Goal: Navigation & Orientation: Find specific page/section

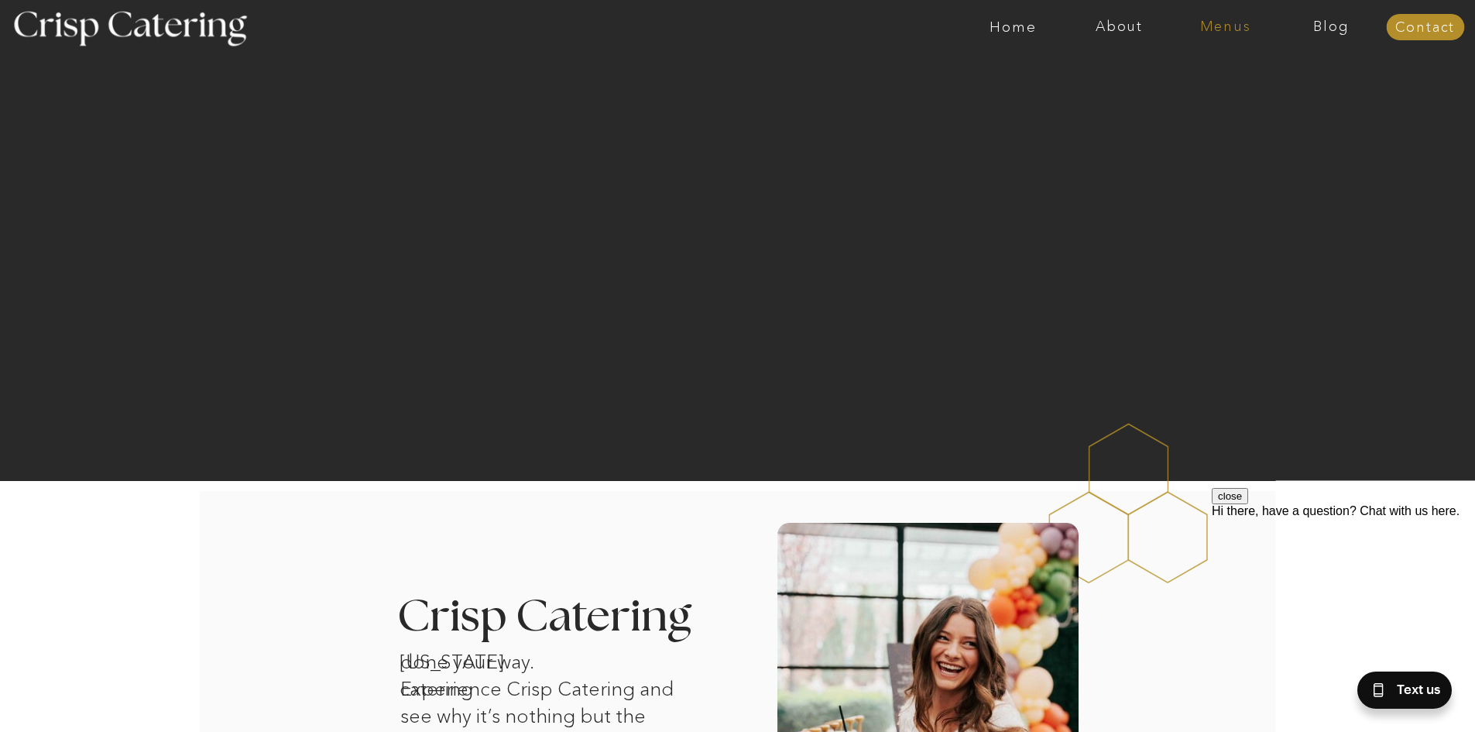
click at [1221, 27] on nav "Menus" at bounding box center [1226, 26] width 106 height 15
click at [1187, 73] on nav "Summer (Mar-Aug)" at bounding box center [1230, 70] width 139 height 15
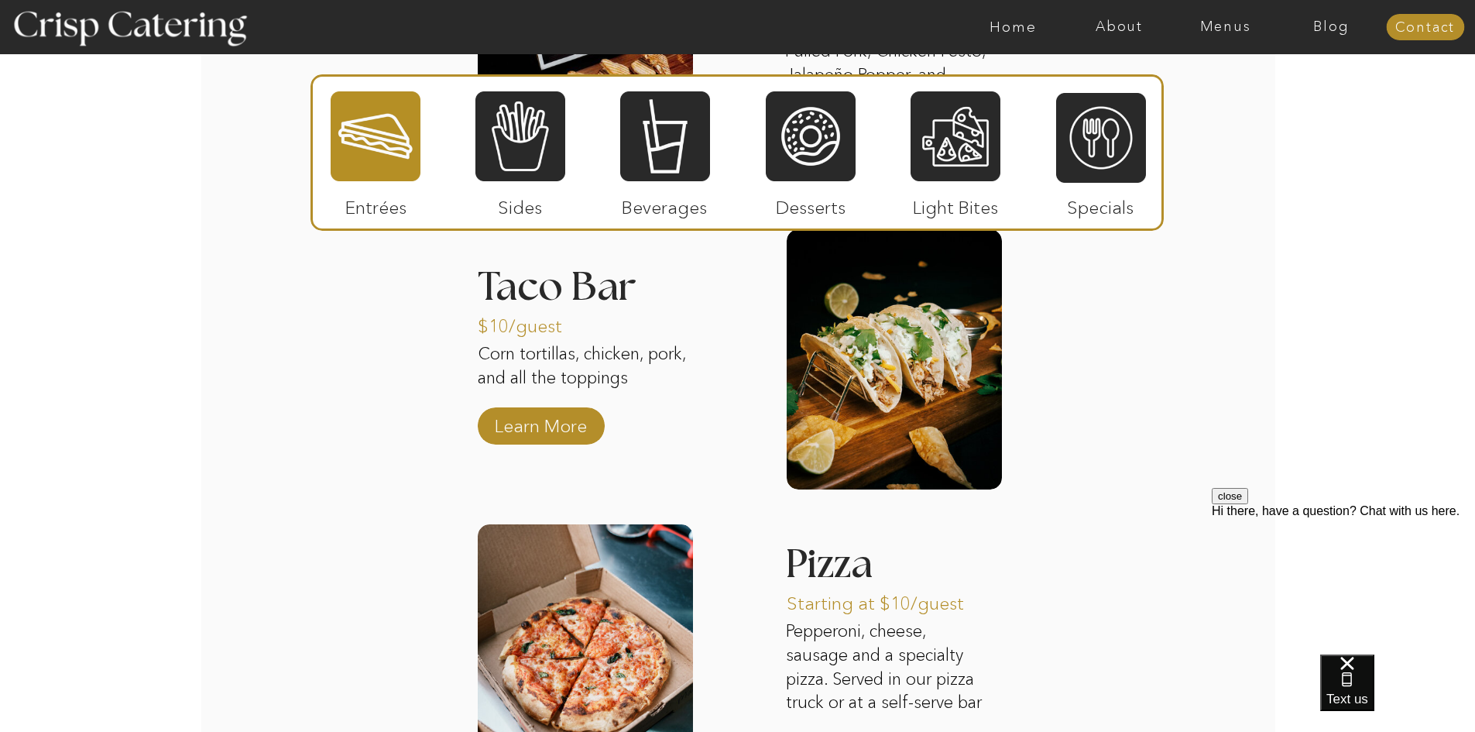
scroll to position [1417, 0]
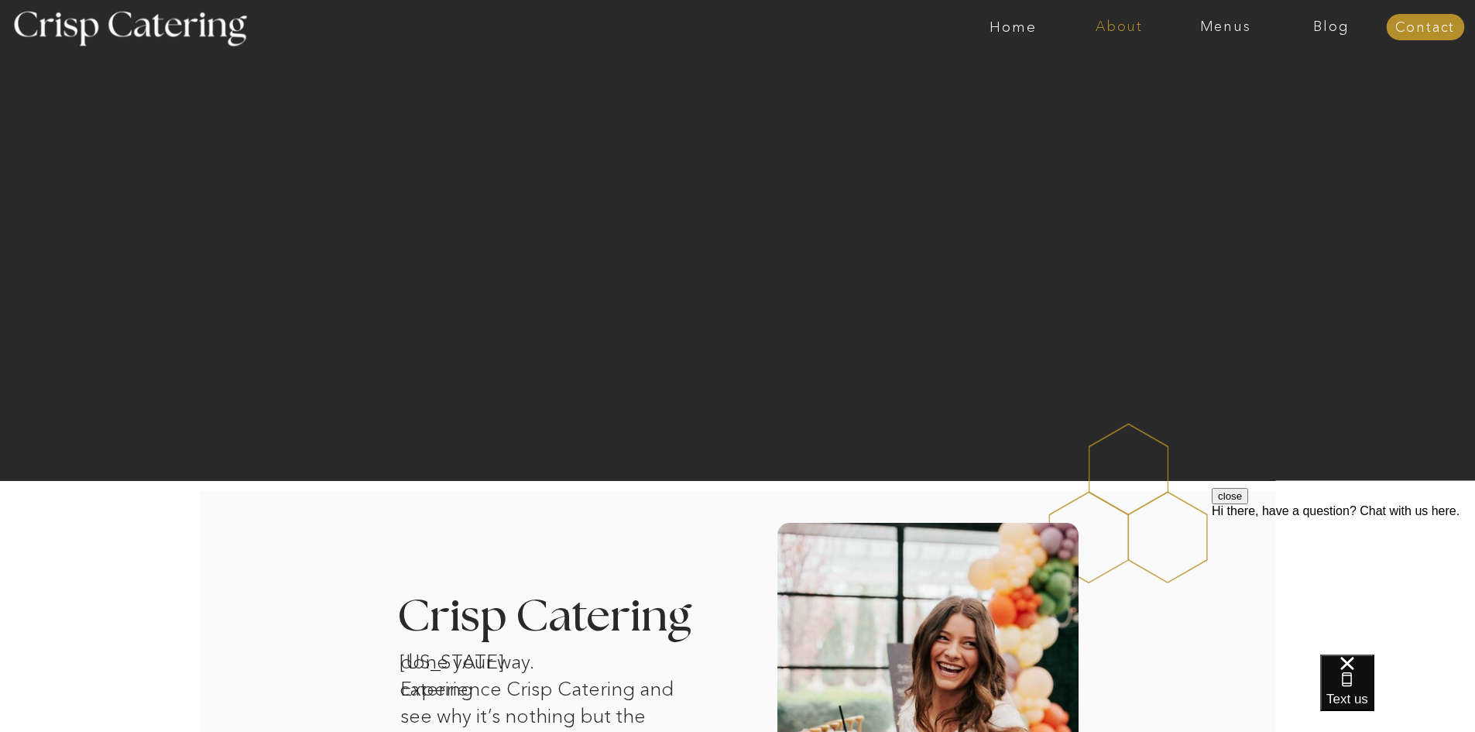
click at [1117, 29] on nav "About" at bounding box center [1119, 26] width 106 height 15
click at [1210, 24] on nav "Menus" at bounding box center [1226, 26] width 106 height 15
click at [1200, 88] on nav "Winter (Sep-Feb)" at bounding box center [1224, 91] width 127 height 15
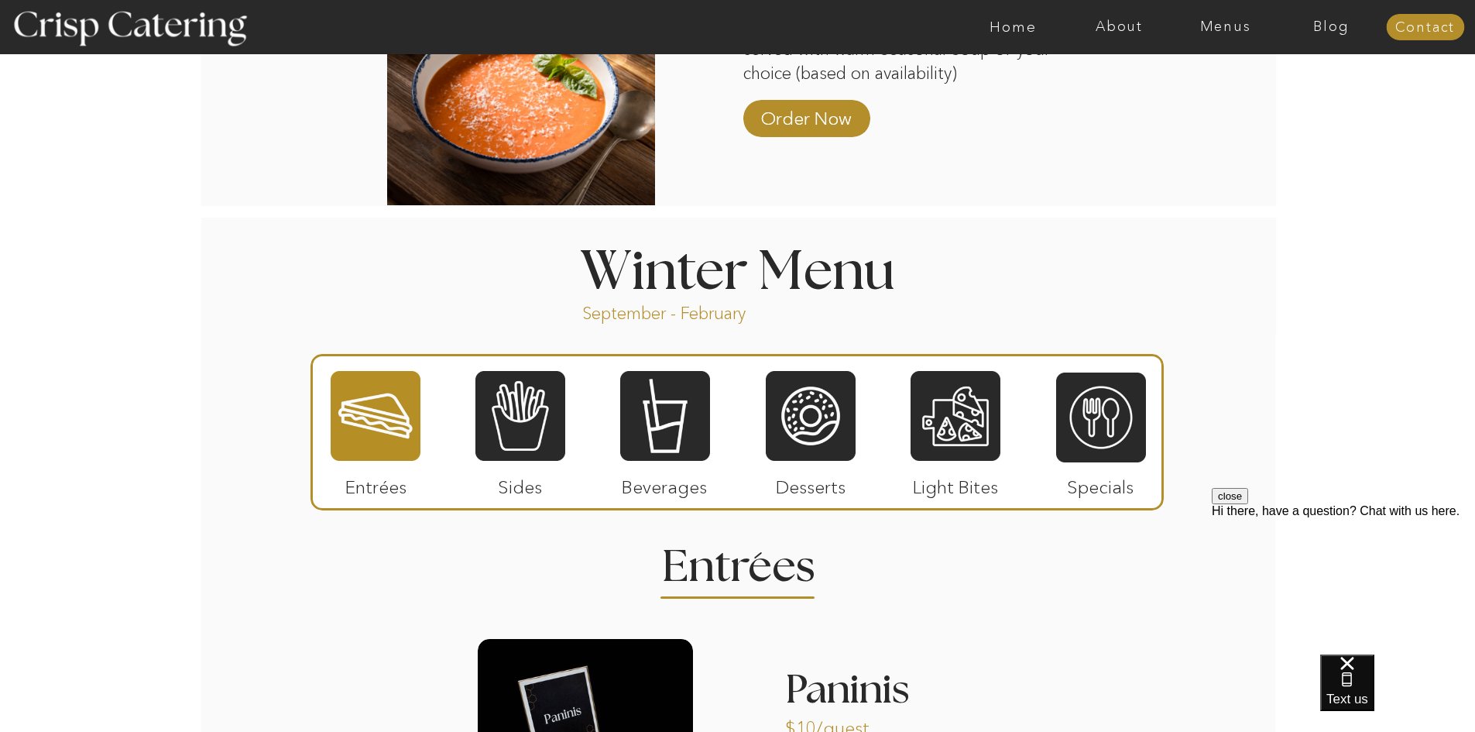
scroll to position [1397, 0]
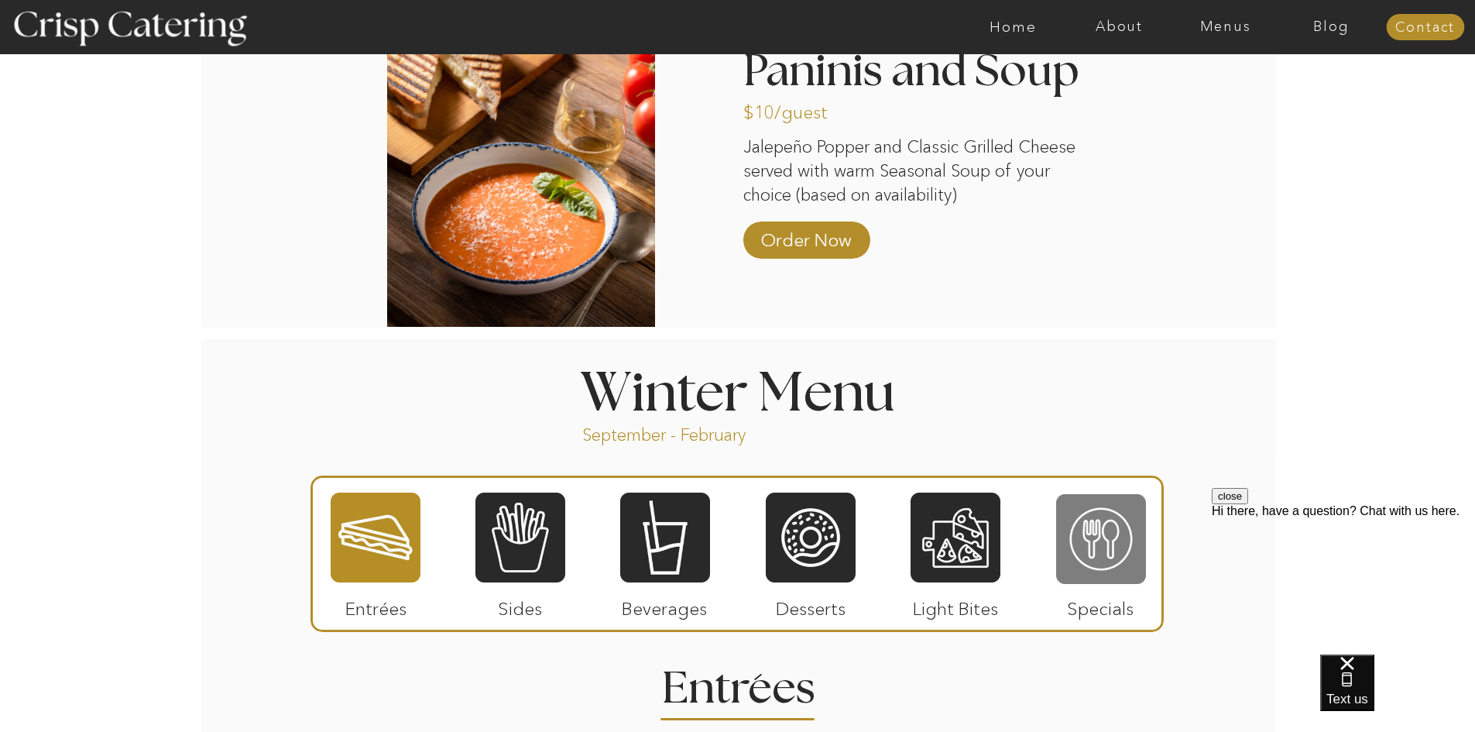
click at [1097, 542] on div at bounding box center [1101, 539] width 90 height 93
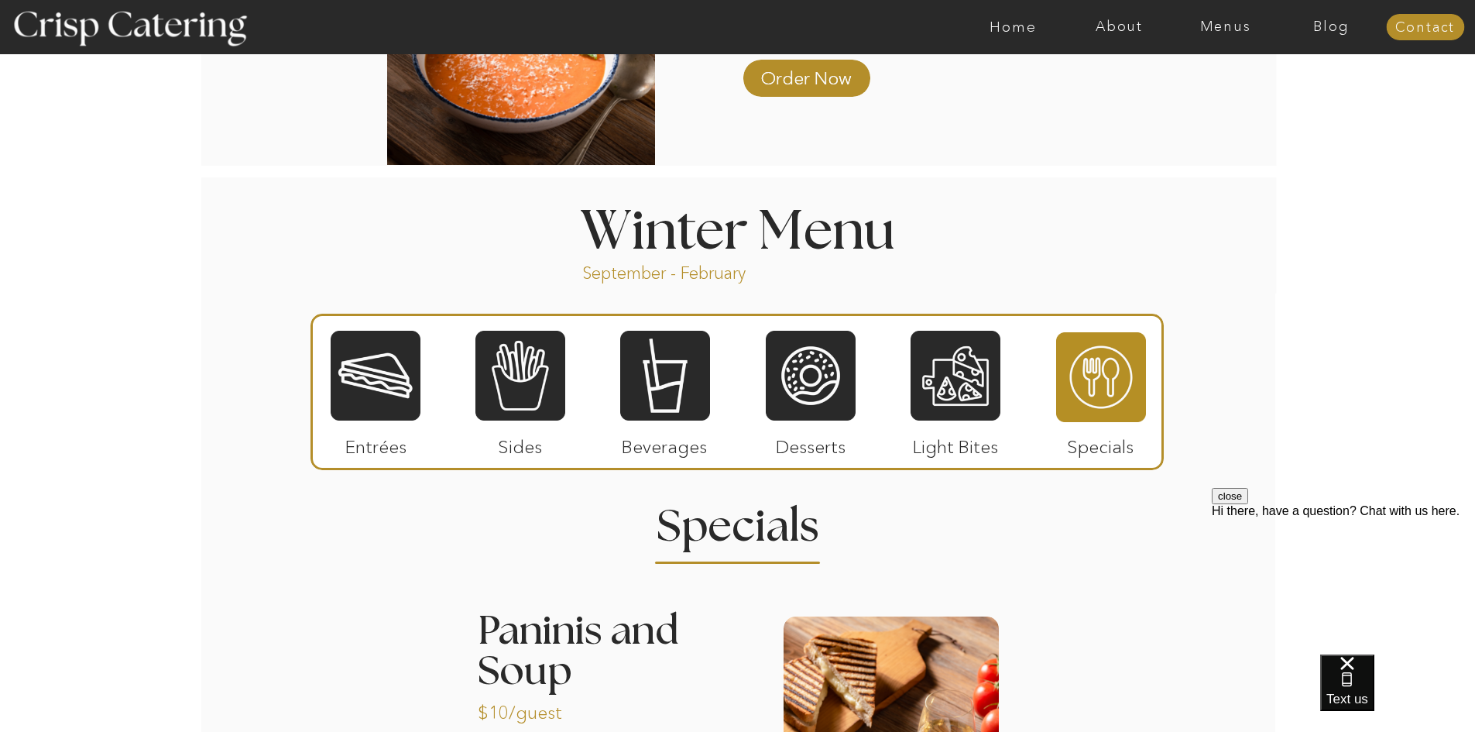
scroll to position [1677, 0]
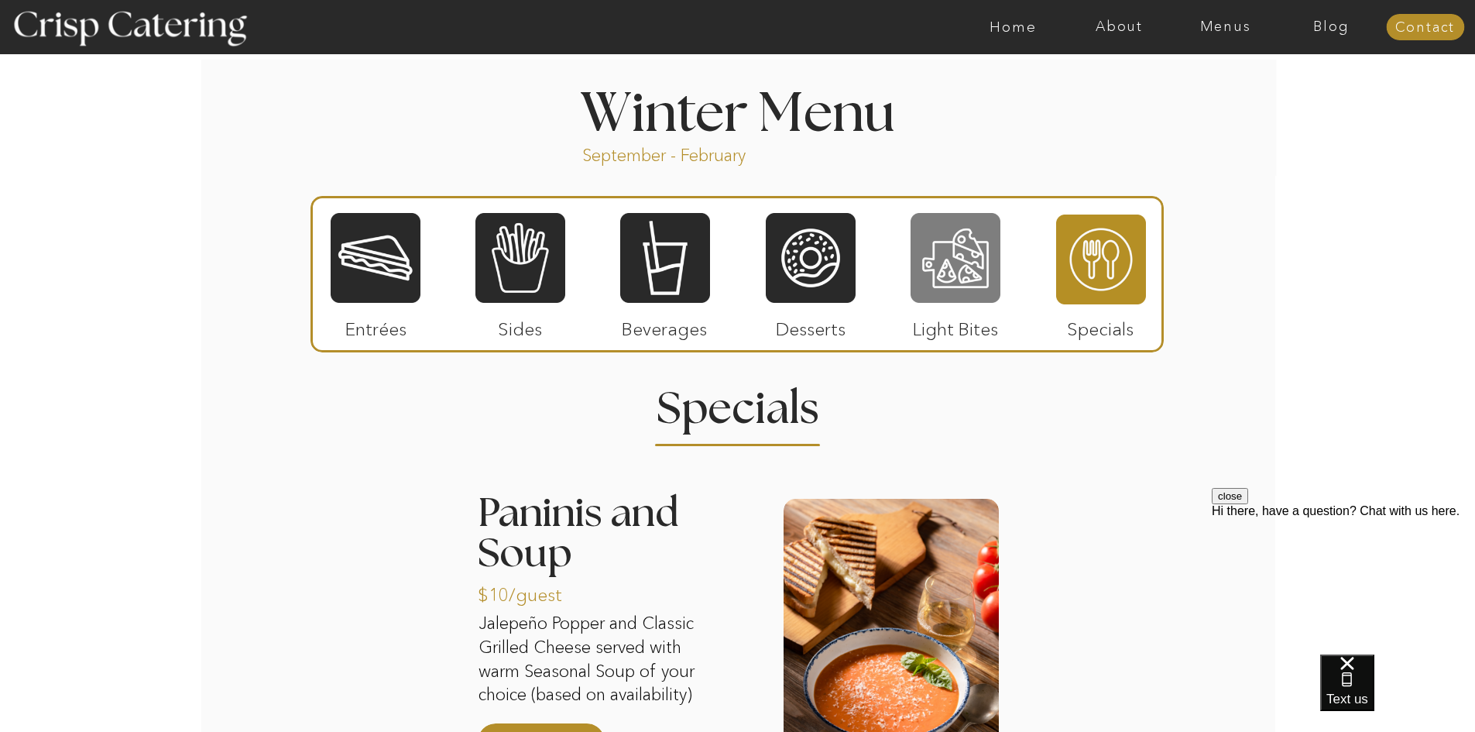
click at [951, 266] on div at bounding box center [956, 257] width 90 height 93
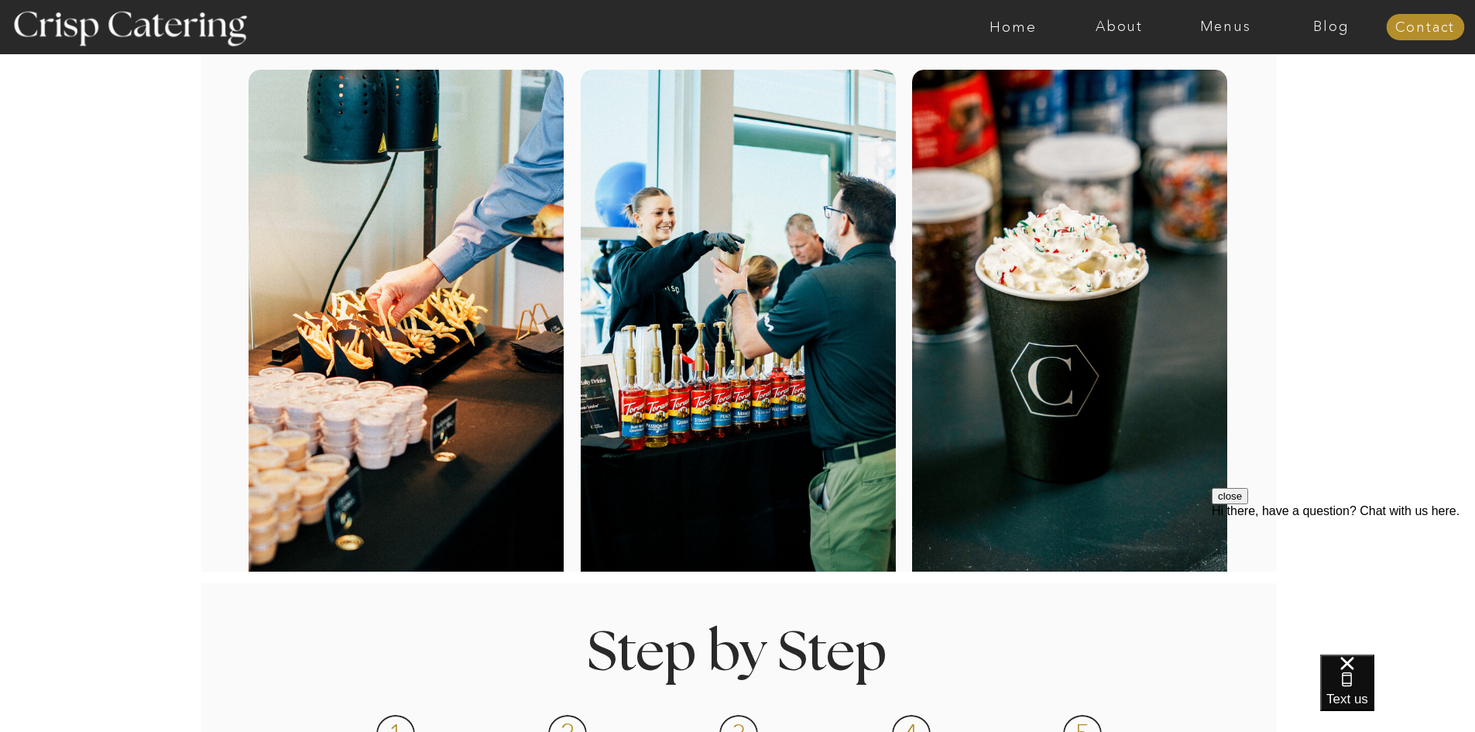
scroll to position [0, 0]
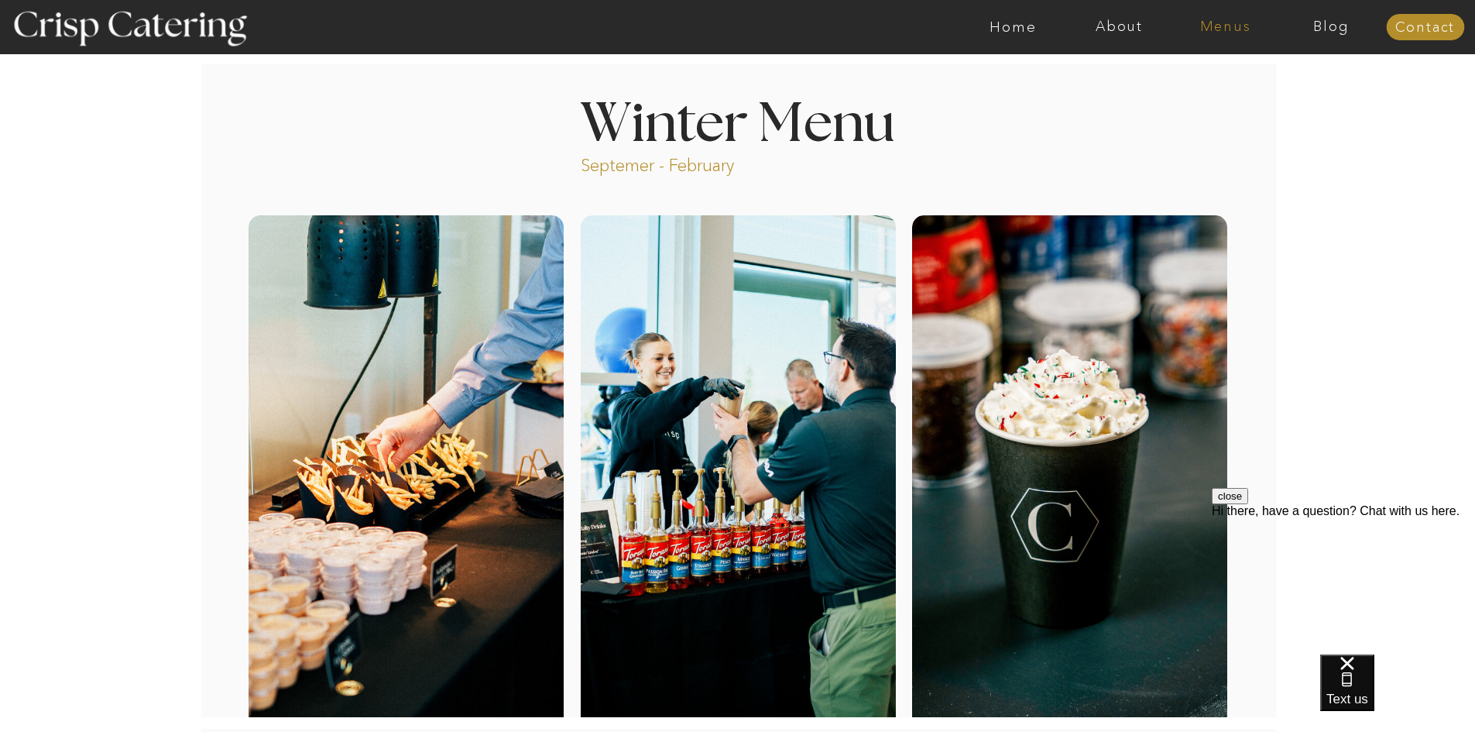
click at [1217, 23] on nav "Menus" at bounding box center [1226, 26] width 106 height 15
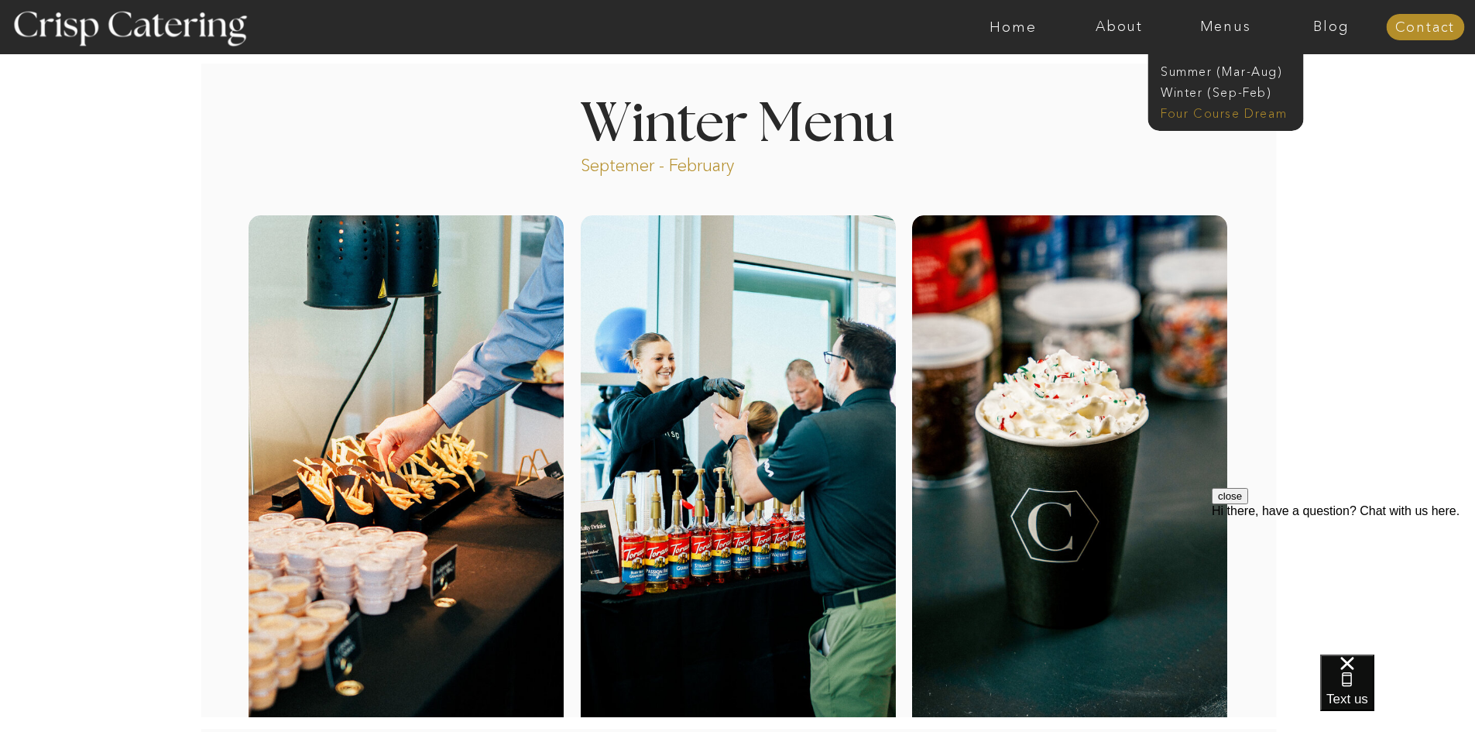
click at [1216, 109] on nav "Four Course Dream" at bounding box center [1230, 112] width 139 height 15
